Goal: Task Accomplishment & Management: Manage account settings

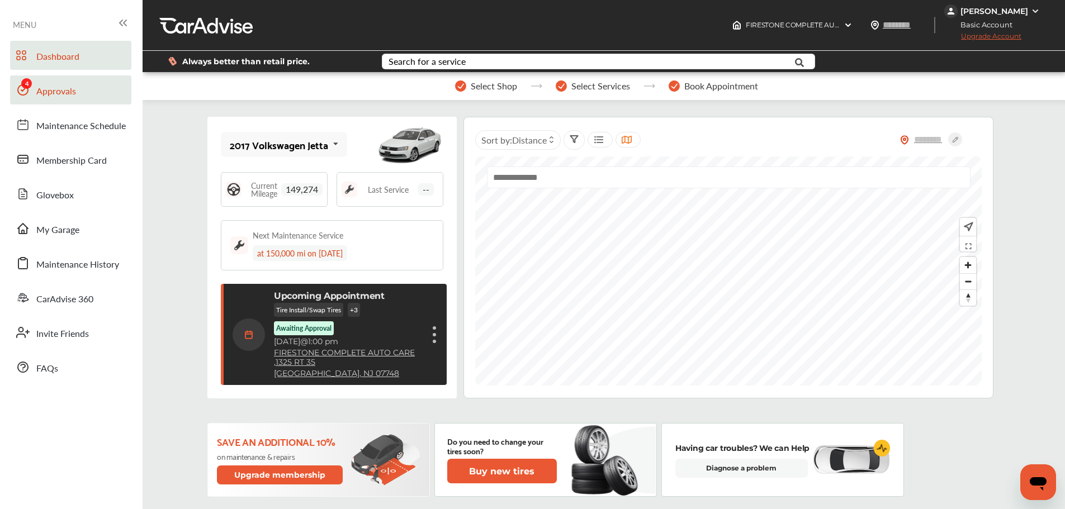
drag, startPoint x: 48, startPoint y: 85, endPoint x: 67, endPoint y: 87, distance: 18.6
click at [48, 85] on span "Approvals" at bounding box center [56, 91] width 40 height 15
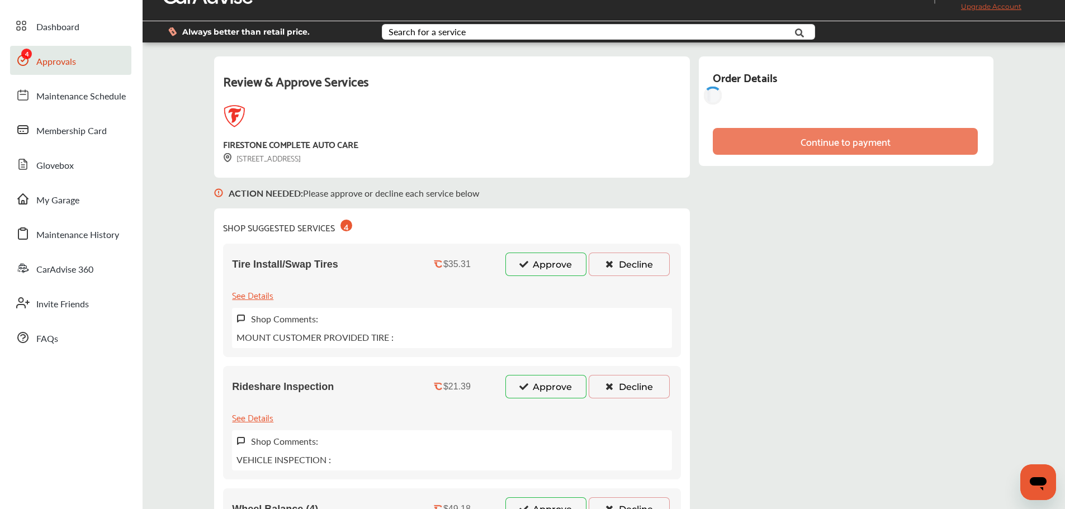
scroll to position [26, 0]
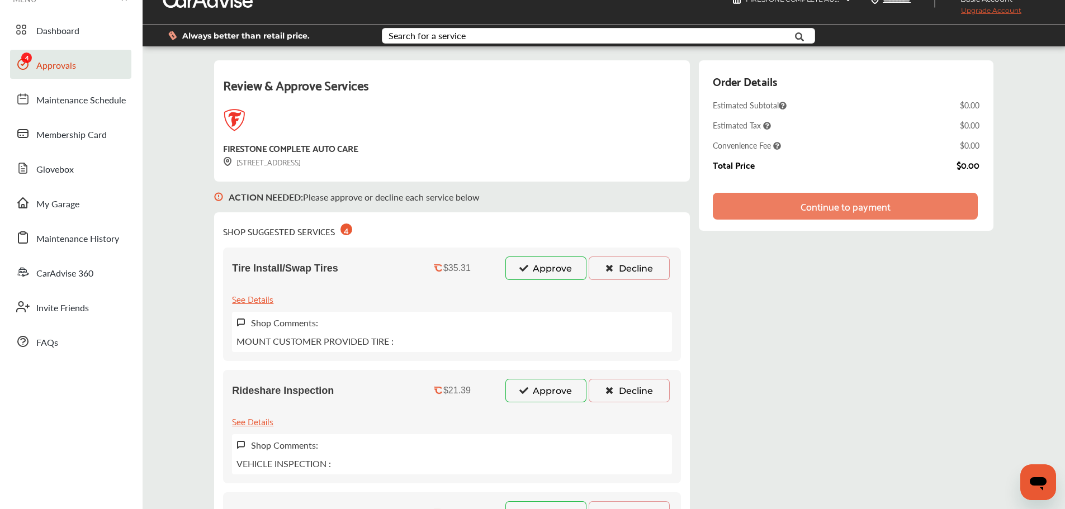
click at [538, 277] on button "Approve" at bounding box center [545, 268] width 81 height 23
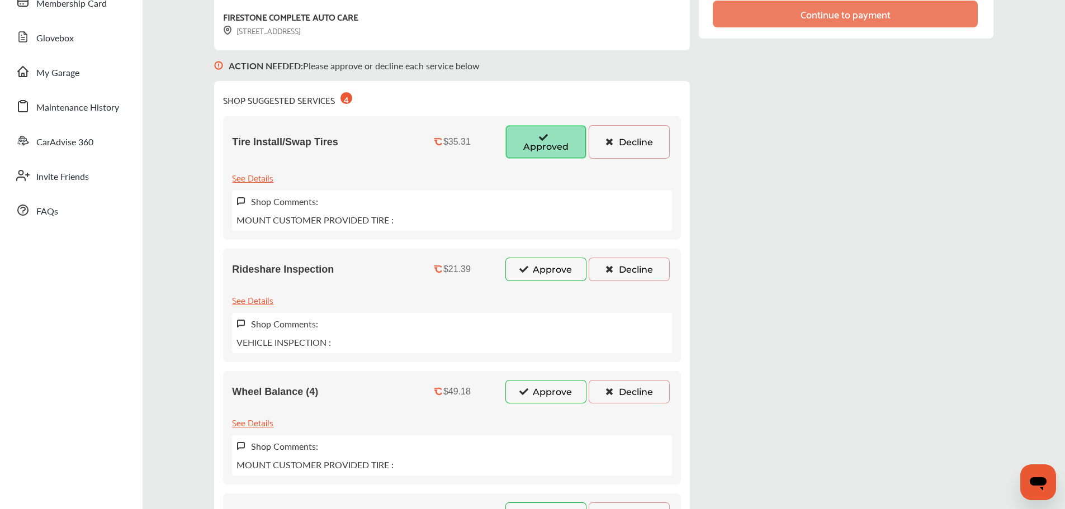
scroll to position [249, 0]
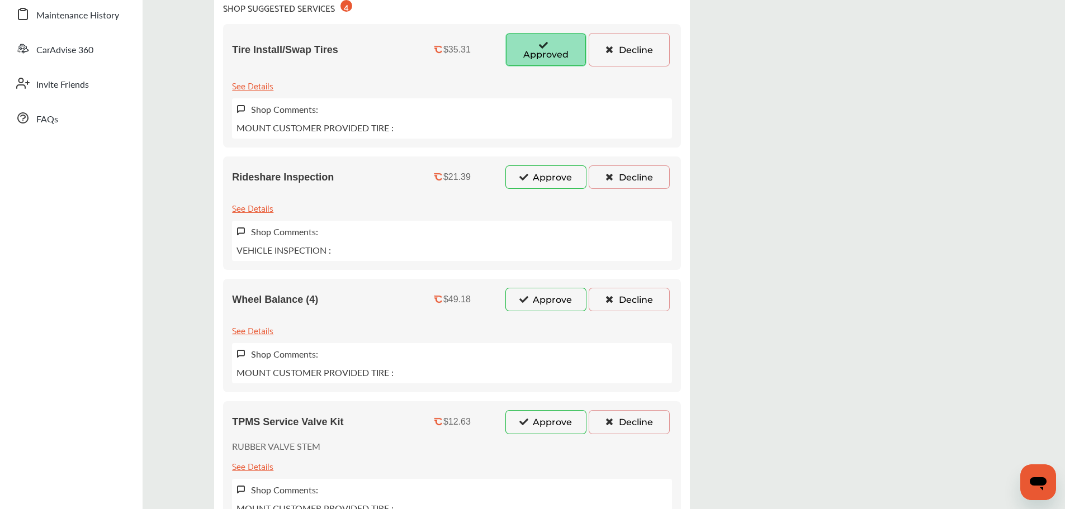
click at [518, 300] on button "Approve" at bounding box center [545, 299] width 81 height 23
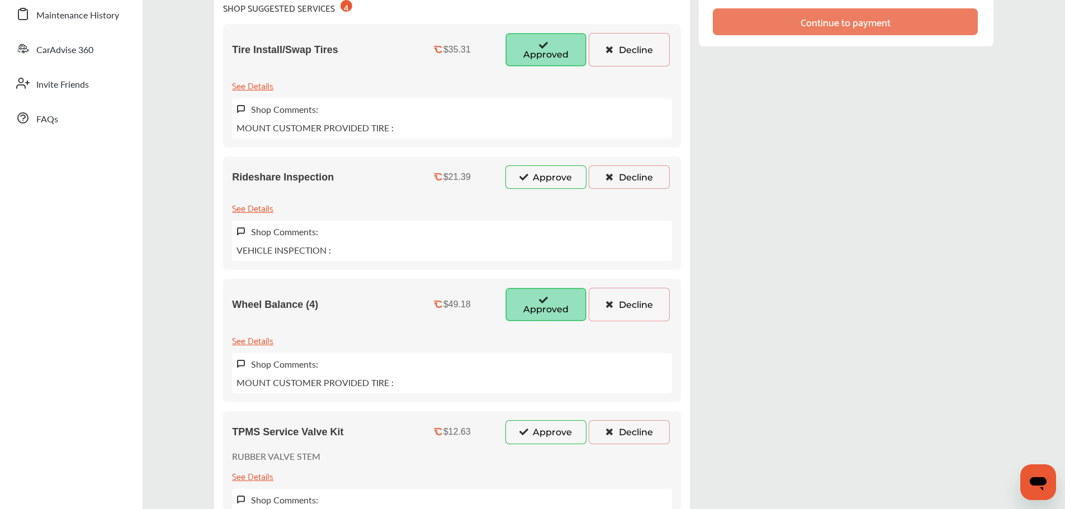
click at [549, 434] on button "Approve" at bounding box center [545, 431] width 81 height 23
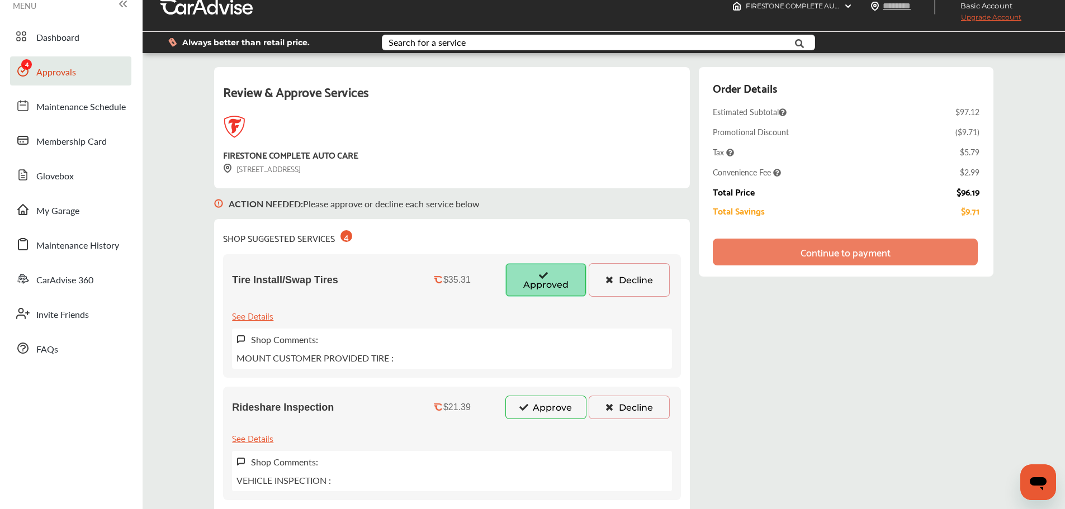
scroll to position [0, 0]
